Goal: Task Accomplishment & Management: Complete application form

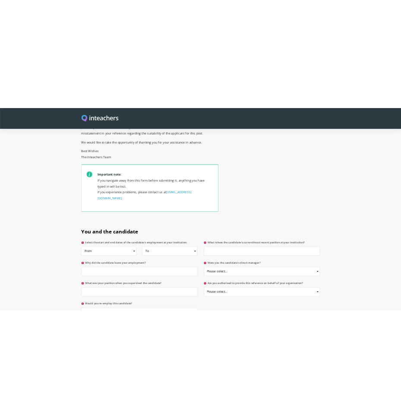
scroll to position [302, 0]
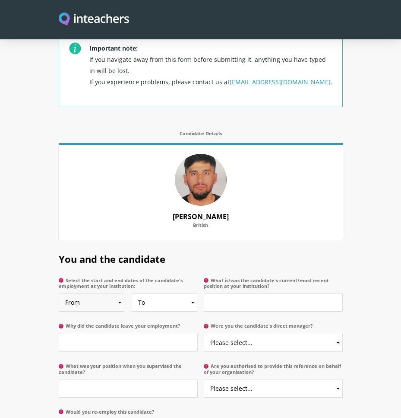
click at [88, 293] on select "From 2025 2024 2023 2022 2021 2020 2019 2018 2017 2016 2015 2014 2013 2012 2011…" at bounding box center [92, 302] width 66 height 18
select select "2024"
click at [59, 293] on select "From 2025 2024 2023 2022 2021 2020 2019 2018 2017 2016 2015 2014 2013 2012 2011…" at bounding box center [92, 302] width 66 height 18
click at [189, 293] on select "To Currently 2025 2024 2023 2022 2021 2020 2019 2018 2017 2016 2015 2014 2013 2…" at bounding box center [165, 302] width 66 height 18
select select
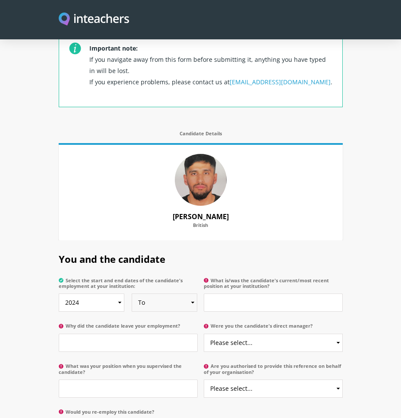
click at [132, 293] on select "To Currently 2025 2024 2023 2022 2021 2020 2019 2018 2017 2016 2015 2014 2013 2…" at bounding box center [165, 302] width 66 height 18
click at [220, 293] on input "What is/was the candidate's current/most recent position at your institution?" at bounding box center [273, 302] width 139 height 18
type input "Care Coordinator"
click at [119, 334] on input "Why did the candidate leave your employment?" at bounding box center [128, 342] width 139 height 18
type input "currently still here"
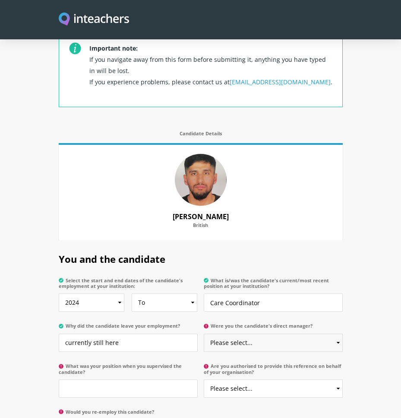
click at [256, 336] on select "Please select... Yes No" at bounding box center [273, 342] width 139 height 18
select select "No"
click at [204, 333] on select "Please select... Yes No" at bounding box center [273, 342] width 139 height 18
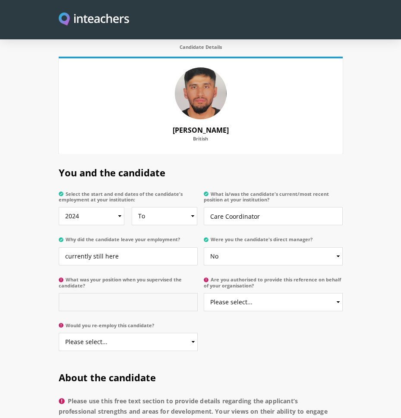
click at [88, 293] on input "What was your position when you supervised the candidate?" at bounding box center [128, 302] width 139 height 18
type input "HR"
click at [295, 293] on select "Please select... Yes No" at bounding box center [273, 302] width 139 height 18
select select "Yes"
click at [204, 293] on select "Please select... Yes No" at bounding box center [273, 302] width 139 height 18
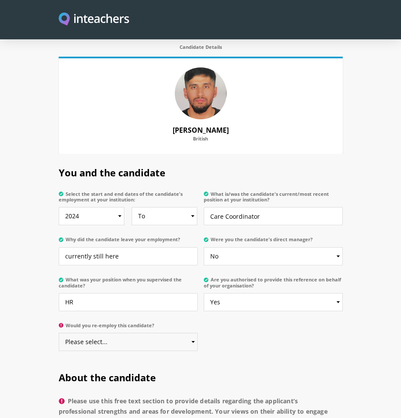
click at [118, 333] on select "Please select... Yes No" at bounding box center [128, 342] width 139 height 18
select select "Yes"
click at [59, 333] on select "Please select... Yes No" at bounding box center [128, 342] width 139 height 18
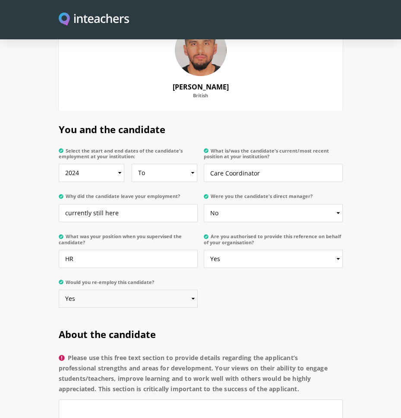
scroll to position [562, 0]
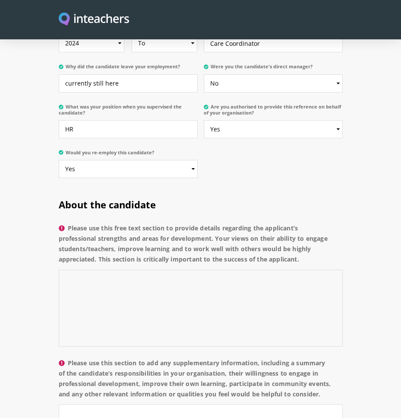
click at [123, 275] on textarea "Please use this free text section to provide details regarding the applicant’s …" at bounding box center [201, 308] width 284 height 77
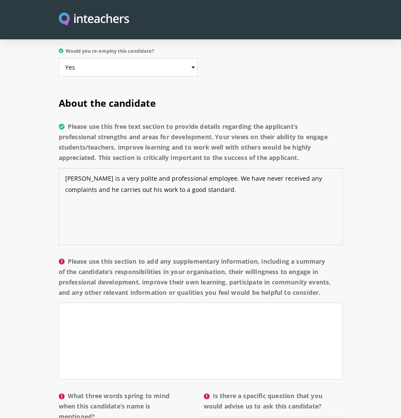
scroll to position [691, 0]
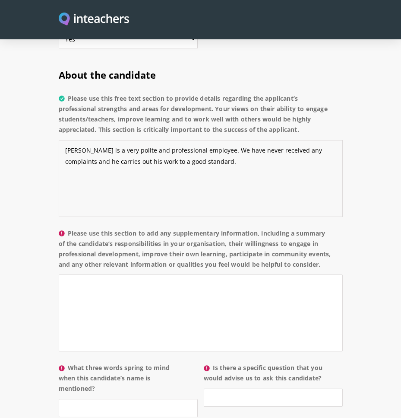
type textarea "[PERSON_NAME] is a very polite and professional employee. We have never receive…"
click at [130, 288] on textarea "Please use this section to add any supplementary information, including a summa…" at bounding box center [201, 312] width 284 height 77
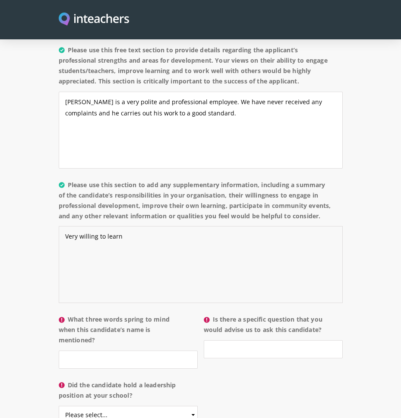
scroll to position [777, 0]
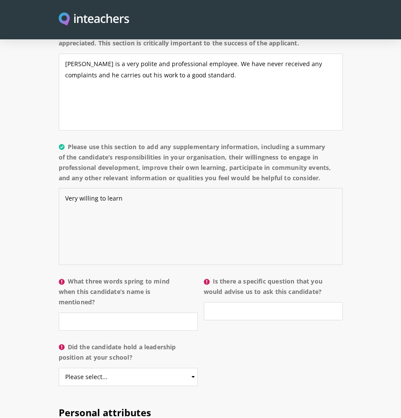
type textarea "Very willing to learn"
click at [95, 323] on input "What three words spring to mind when this candidate’s name is mentioned?" at bounding box center [128, 321] width 139 height 18
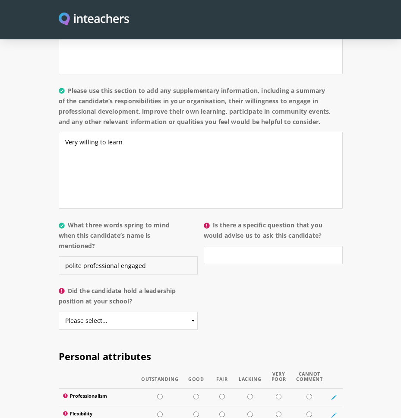
scroll to position [907, 0]
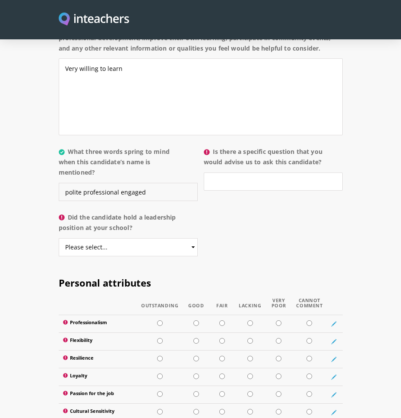
type input "polite professional engaged"
click at [95, 244] on select "Please select... Yes No" at bounding box center [128, 247] width 139 height 18
select select "No"
click at [59, 238] on select "Please select... Yes No" at bounding box center [128, 247] width 139 height 18
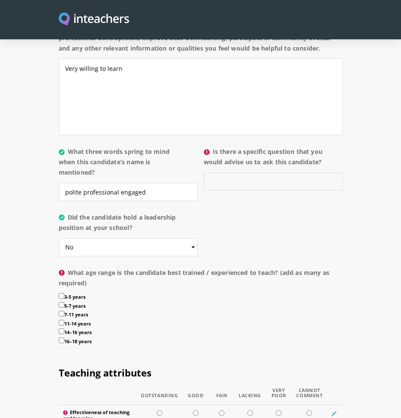
click at [238, 182] on input "Is there a specific question that you would advise us to ask this candidate?" at bounding box center [273, 181] width 139 height 18
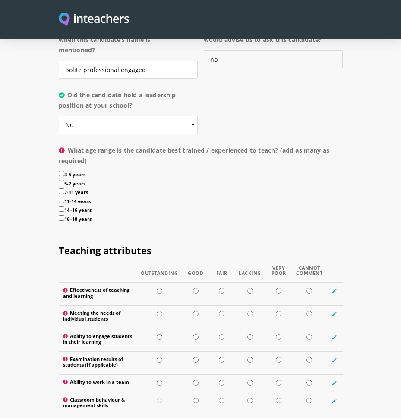
scroll to position [1037, 0]
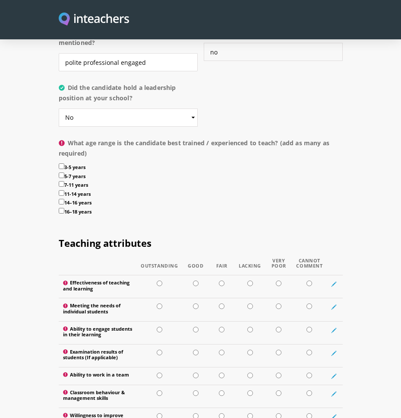
type input "no"
click at [62, 166] on input "3-5 years" at bounding box center [62, 166] width 6 height 6
checkbox input "true"
click at [61, 174] on input "5-7 years" at bounding box center [62, 175] width 6 height 6
checkbox input "true"
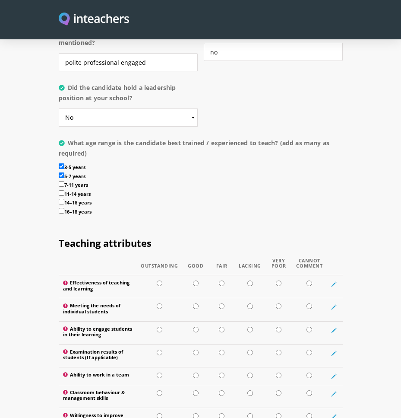
click at [61, 184] on input "7-11 years" at bounding box center [62, 184] width 6 height 6
checkbox input "true"
drag, startPoint x: 61, startPoint y: 190, endPoint x: 57, endPoint y: 209, distance: 19.0
click at [61, 192] on input "11-14 years" at bounding box center [62, 193] width 6 height 6
checkbox input "true"
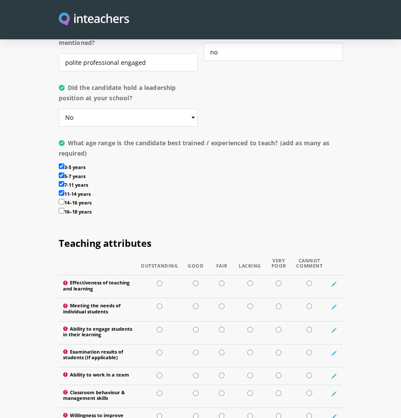
click at [60, 200] on input "14–16 years" at bounding box center [62, 202] width 6 height 6
checkbox input "true"
click at [60, 210] on input "16–18 years" at bounding box center [62, 211] width 6 height 6
checkbox input "true"
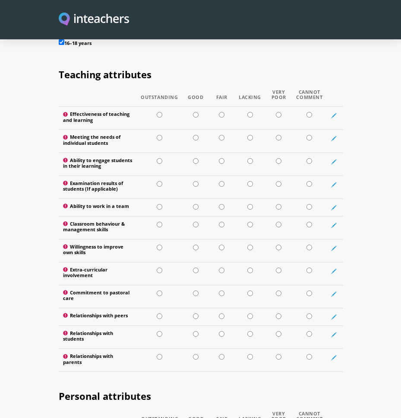
scroll to position [1209, 0]
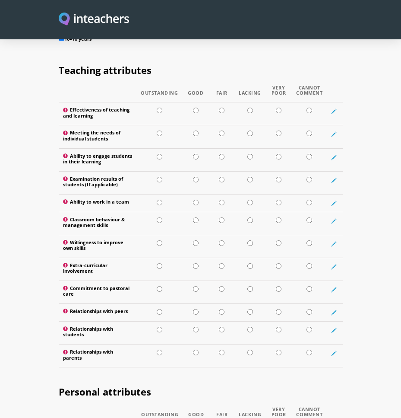
click at [310, 109] on input "radio" at bounding box center [310, 111] width 6 height 6
radio input "true"
click at [308, 132] on input "radio" at bounding box center [310, 133] width 6 height 6
radio input "true"
click at [199, 156] on input "radio" at bounding box center [196, 157] width 6 height 6
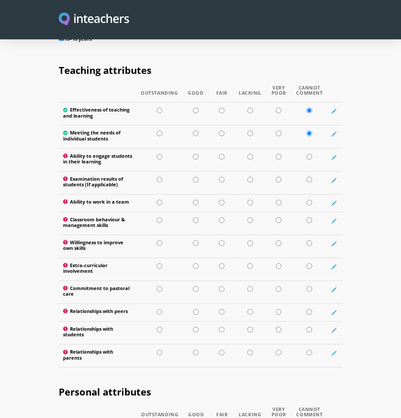
radio input "true"
click at [311, 178] on input "radio" at bounding box center [310, 180] width 6 height 6
radio input "true"
click at [156, 202] on td at bounding box center [159, 203] width 46 height 18
radio input "true"
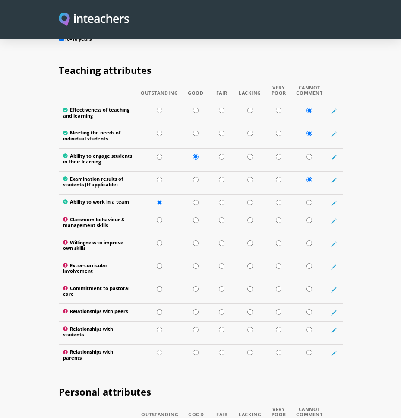
click at [309, 220] on input "radio" at bounding box center [310, 220] width 6 height 6
radio input "true"
click at [160, 243] on input "radio" at bounding box center [160, 243] width 6 height 6
radio input "true"
click at [309, 266] on input "radio" at bounding box center [310, 266] width 6 height 6
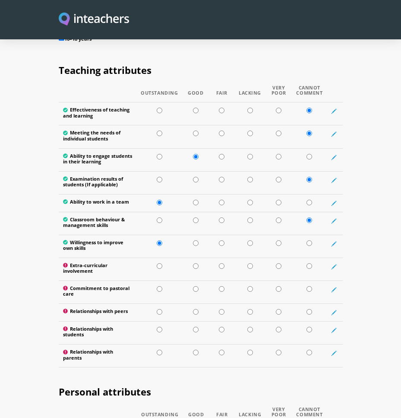
radio input "true"
click at [335, 264] on icon at bounding box center [334, 267] width 6 height 6
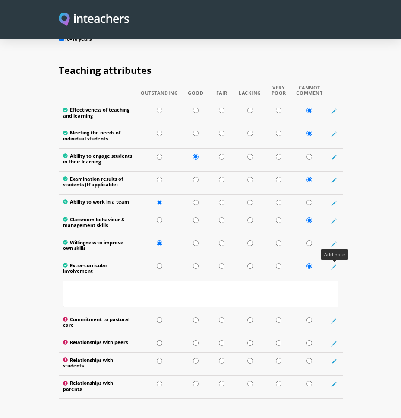
click at [335, 264] on icon at bounding box center [334, 267] width 6 height 6
click at [333, 111] on icon at bounding box center [335, 111] width 4 height 4
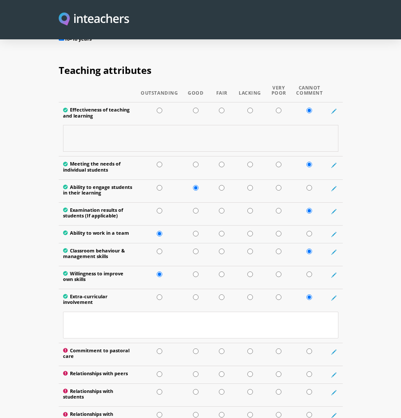
click at [233, 136] on textarea at bounding box center [201, 138] width 276 height 27
type textarea "We are a health and social care organisation"
click at [364, 130] on section "Teaching attributes Outstanding Good Fair Lacking Very Poor Cannot Comment Effe…" at bounding box center [200, 243] width 401 height 384
click at [220, 140] on textarea "We are a health and social care organisation" at bounding box center [201, 138] width 276 height 27
click at [361, 136] on section "Teaching attributes Outstanding Good Fair Lacking Very Poor Cannot Comment Effe…" at bounding box center [200, 243] width 401 height 384
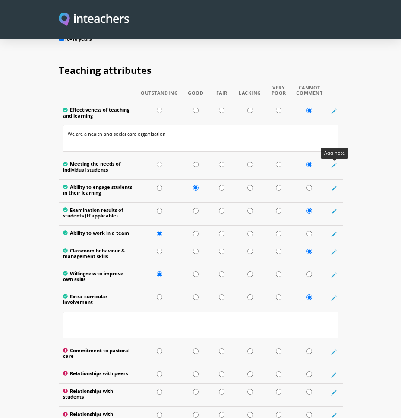
click at [333, 163] on icon at bounding box center [334, 165] width 6 height 6
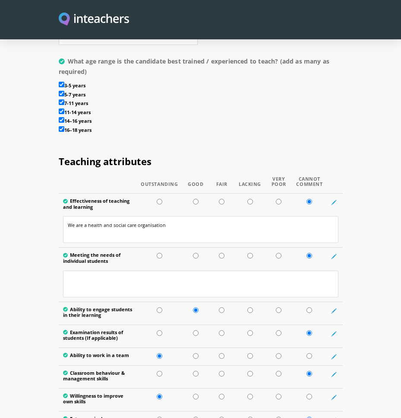
scroll to position [1163, 0]
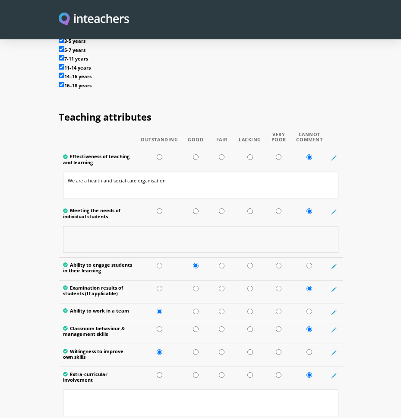
click at [101, 239] on textarea at bounding box center [201, 239] width 276 height 27
type textarea "as above and this will apply to most questions"
click at [311, 266] on input "radio" at bounding box center [310, 266] width 6 height 6
radio input "true"
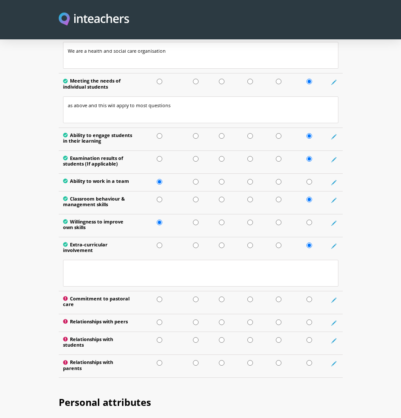
scroll to position [1336, 0]
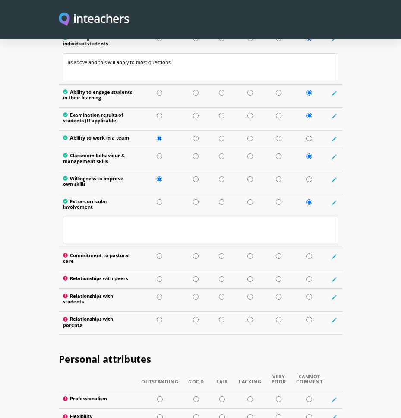
click at [311, 256] on input "radio" at bounding box center [310, 256] width 6 height 6
radio input "true"
click at [157, 278] on input "radio" at bounding box center [160, 279] width 6 height 6
radio input "true"
click at [309, 297] on input "radio" at bounding box center [310, 297] width 6 height 6
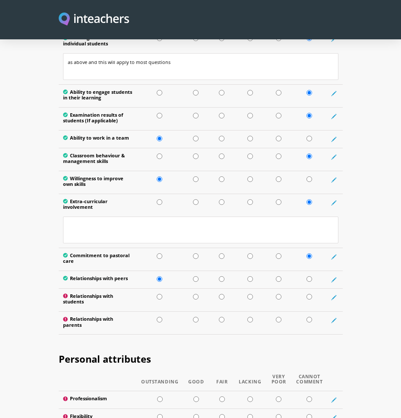
radio input "true"
click at [313, 319] on td at bounding box center [309, 322] width 35 height 23
radio input "true"
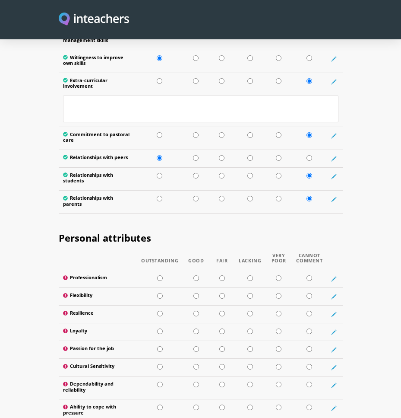
scroll to position [1465, 0]
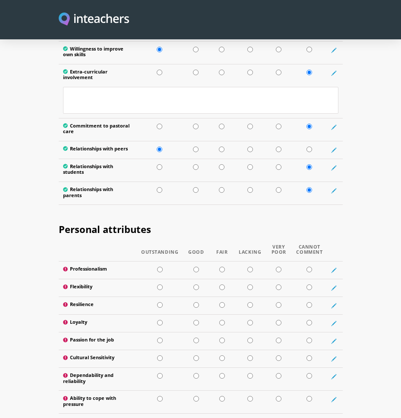
click at [160, 269] on input "radio" at bounding box center [160, 270] width 6 height 6
radio input "true"
click at [157, 286] on td at bounding box center [160, 288] width 46 height 18
radio input "true"
drag, startPoint x: 159, startPoint y: 303, endPoint x: 161, endPoint y: 315, distance: 11.9
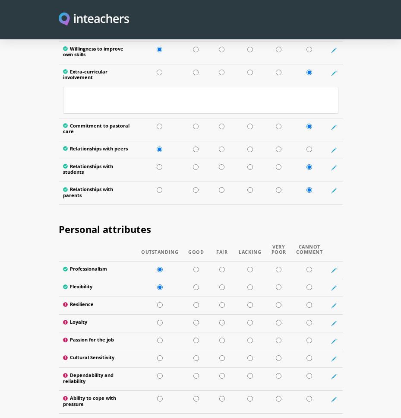
click at [159, 304] on input "radio" at bounding box center [160, 305] width 6 height 6
radio input "true"
click at [161, 322] on input "radio" at bounding box center [160, 323] width 6 height 6
radio input "true"
click at [161, 338] on input "radio" at bounding box center [160, 340] width 6 height 6
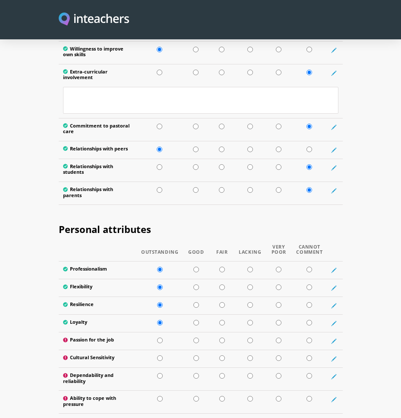
radio input "true"
click at [160, 358] on input "radio" at bounding box center [160, 358] width 6 height 6
radio input "true"
click at [161, 376] on input "radio" at bounding box center [160, 376] width 6 height 6
radio input "true"
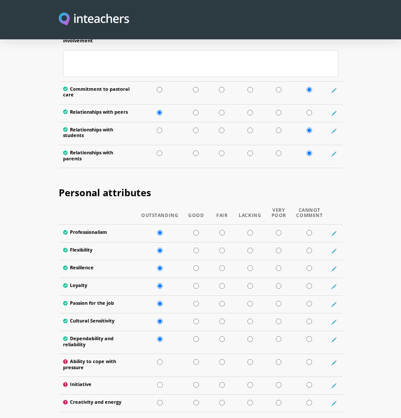
scroll to position [1552, 0]
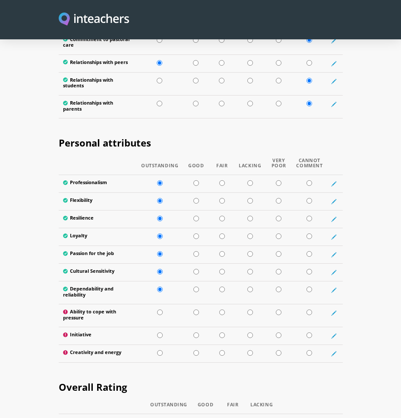
click at [197, 311] on input "radio" at bounding box center [197, 312] width 6 height 6
radio input "true"
click at [196, 332] on input "radio" at bounding box center [197, 335] width 6 height 6
radio input "true"
click at [199, 351] on input "radio" at bounding box center [197, 353] width 6 height 6
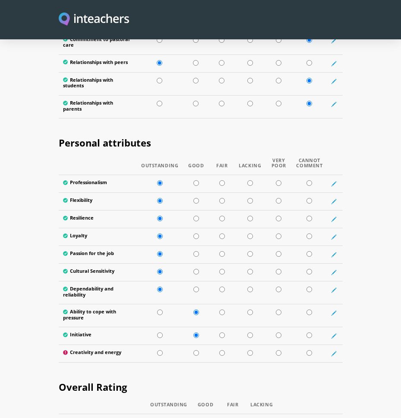
radio input "true"
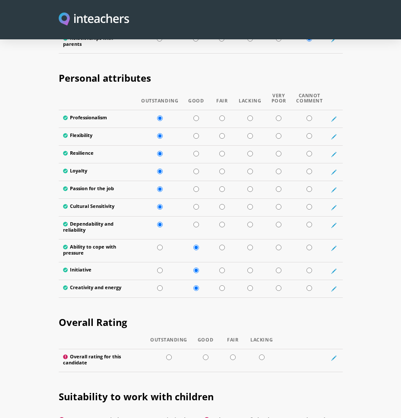
scroll to position [1681, 0]
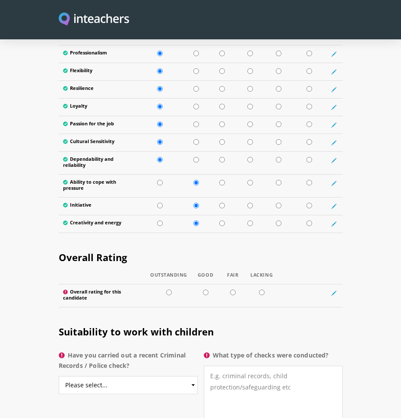
click at [170, 292] on input "radio" at bounding box center [169, 292] width 6 height 6
radio input "true"
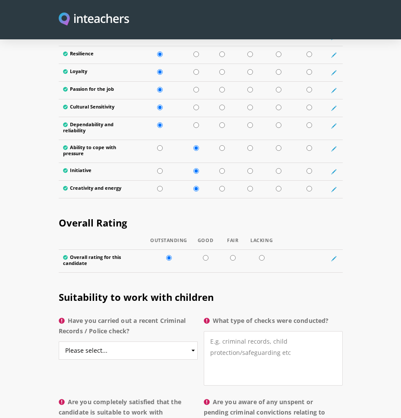
scroll to position [1768, 0]
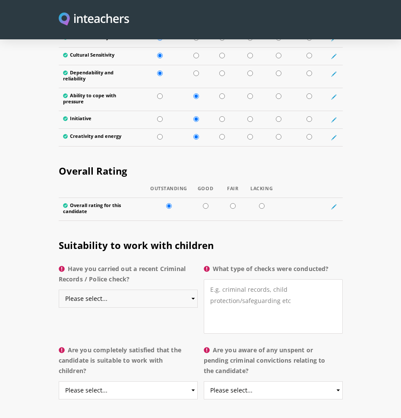
click at [192, 298] on select "Please select... Yes No Do not know" at bounding box center [128, 298] width 139 height 18
select select "Yes"
click at [59, 289] on select "Please select... Yes No Do not know" at bounding box center [128, 298] width 139 height 18
click at [231, 300] on textarea "What type of checks were conducted?" at bounding box center [273, 306] width 139 height 54
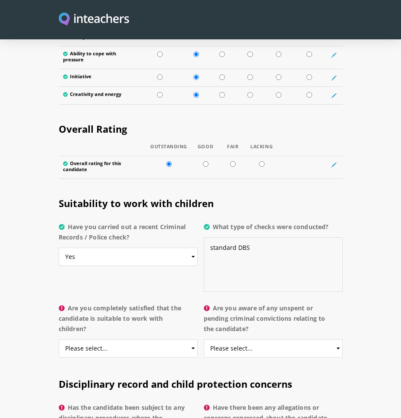
scroll to position [1897, 0]
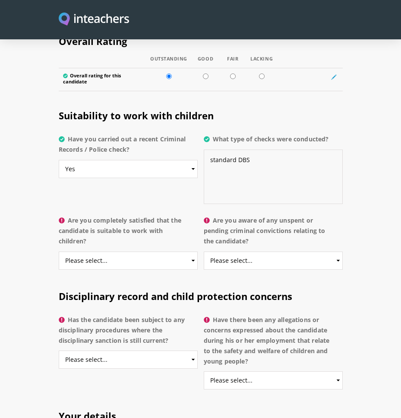
type textarea "standard DBS"
click at [189, 257] on select "Please select... Yes No Do not know" at bounding box center [128, 260] width 139 height 18
select select "Do not know"
click at [59, 251] on select "Please select... Yes No Do not know" at bounding box center [128, 260] width 139 height 18
click at [258, 257] on select "Please select... Yes No Do not know" at bounding box center [273, 260] width 139 height 18
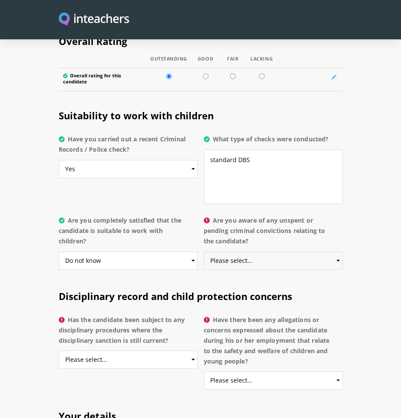
select select "No"
click at [204, 251] on select "Please select... Yes No Do not know" at bounding box center [273, 260] width 139 height 18
click at [104, 359] on select "Please select... Yes No Do not know" at bounding box center [128, 359] width 139 height 18
select select "No"
click at [59, 350] on select "Please select... Yes No Do not know" at bounding box center [128, 359] width 139 height 18
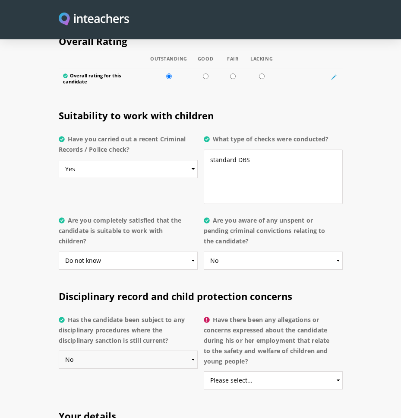
scroll to position [1983, 0]
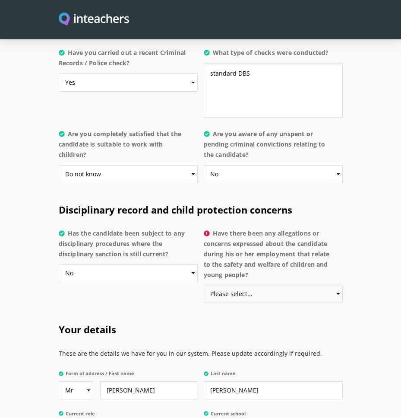
click at [256, 290] on select "Please select... Yes No Do not know" at bounding box center [273, 294] width 139 height 18
select select "No"
click at [204, 285] on select "Please select... Yes No Do not know" at bounding box center [273, 294] width 139 height 18
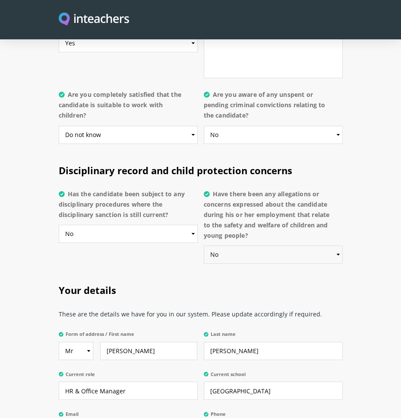
scroll to position [2113, 0]
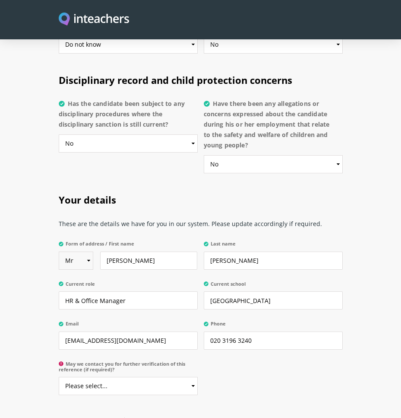
click at [86, 259] on select "Select Mr Mrs Miss Ms Dr [PERSON_NAME]" at bounding box center [76, 260] width 35 height 18
select select "Ms"
click at [59, 251] on select "Select Mr Mrs Miss Ms Dr [PERSON_NAME]" at bounding box center [76, 260] width 35 height 18
click at [147, 260] on input "[PERSON_NAME]" at bounding box center [148, 260] width 97 height 18
drag, startPoint x: 147, startPoint y: 260, endPoint x: 115, endPoint y: 263, distance: 31.7
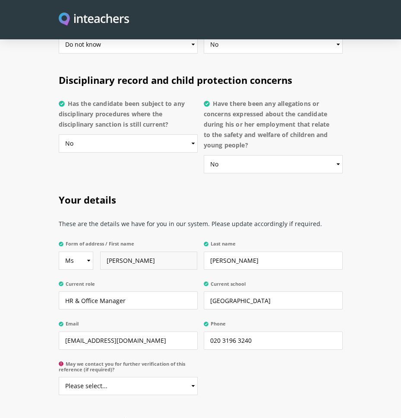
click at [115, 263] on input "[PERSON_NAME]" at bounding box center [148, 260] width 97 height 18
type input "Kyriacou"
drag, startPoint x: 237, startPoint y: 260, endPoint x: 199, endPoint y: 266, distance: 38.4
click at [200, 237] on div "Form of address / First name Select Mr Mrs Miss Ms Dr [PERSON_NAME] Last name […" at bounding box center [201, 237] width 284 height 0
type input "Joannou"
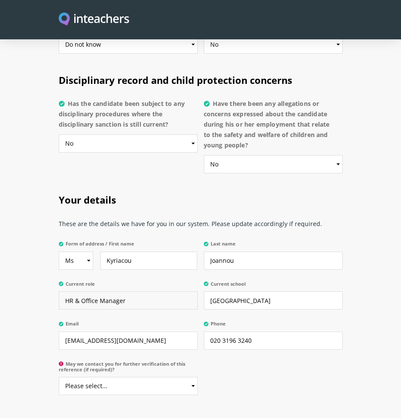
click at [149, 300] on input "HR & Office Manager" at bounding box center [128, 300] width 139 height 18
drag, startPoint x: 149, startPoint y: 300, endPoint x: 76, endPoint y: 303, distance: 72.6
click at [76, 303] on input "HR & Office Manager" at bounding box center [128, 300] width 139 height 18
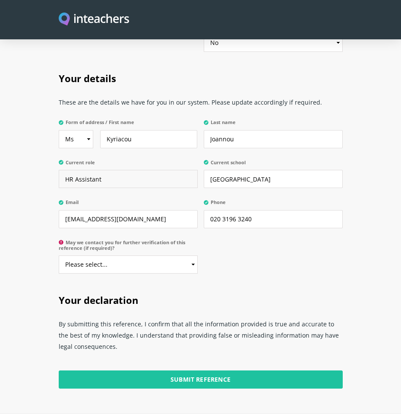
scroll to position [2243, 0]
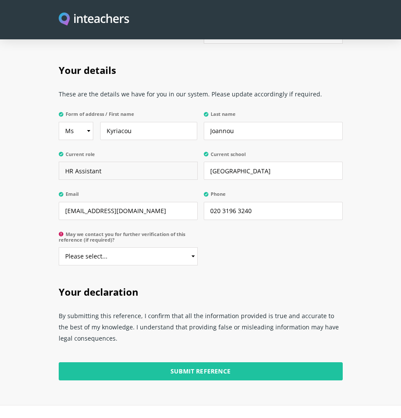
type input "HR Assistant"
click at [147, 254] on select "Please select... Yes No" at bounding box center [128, 256] width 139 height 18
select select "Yes"
click at [59, 247] on select "Please select... Yes No" at bounding box center [128, 256] width 139 height 18
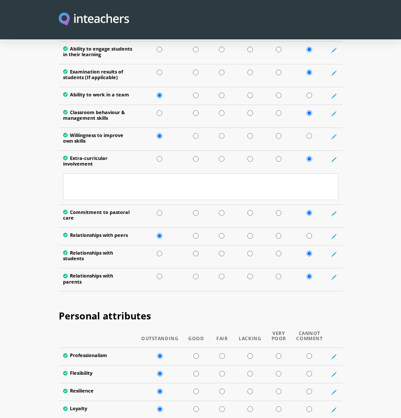
scroll to position [1336, 0]
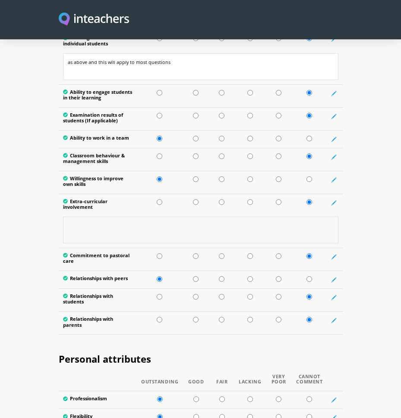
click at [87, 230] on textarea at bounding box center [201, 229] width 276 height 27
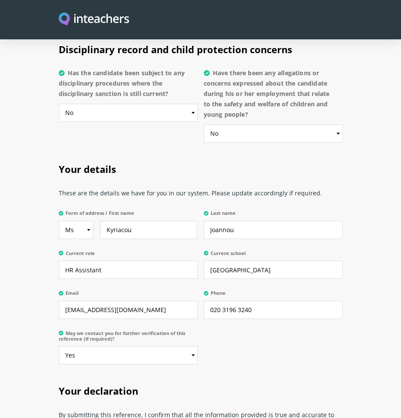
scroll to position [2286, 0]
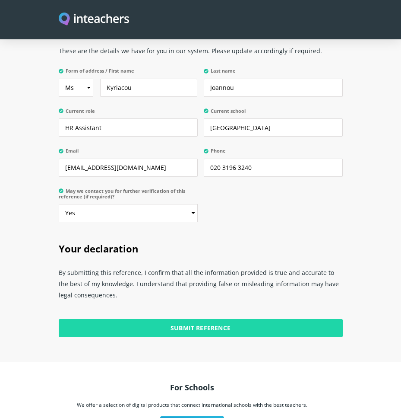
type textarea "unknown"
click at [178, 329] on input "Submit Reference" at bounding box center [201, 328] width 284 height 18
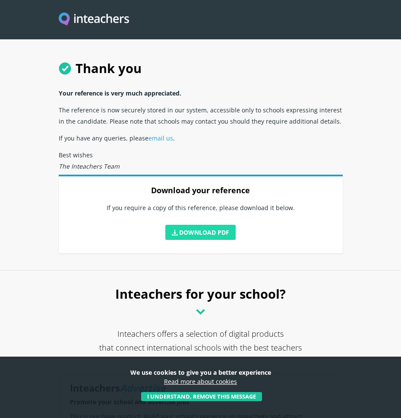
click at [199, 233] on link "Download PDF" at bounding box center [200, 232] width 71 height 15
